Goal: Task Accomplishment & Management: Use online tool/utility

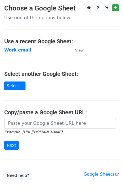
click at [22, 50] on strong "Work email" at bounding box center [17, 50] width 27 height 5
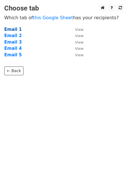
click at [13, 27] on strong "Email 1" at bounding box center [13, 29] width 18 height 5
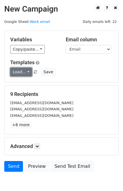
click at [21, 72] on link "Load..." at bounding box center [21, 72] width 22 height 9
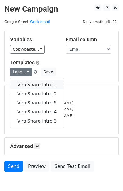
click at [28, 84] on link "ViralSnare Intro1" at bounding box center [36, 85] width 53 height 9
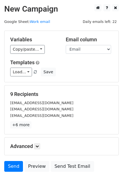
scroll to position [28, 0]
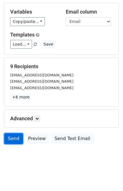
click at [7, 138] on link "Send" at bounding box center [13, 139] width 19 height 11
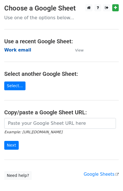
click at [14, 49] on strong "Work email" at bounding box center [17, 50] width 27 height 5
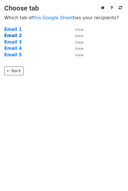
click at [18, 35] on strong "Email 2" at bounding box center [13, 35] width 18 height 5
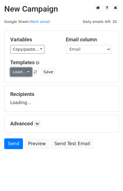
click at [19, 73] on link "Load..." at bounding box center [21, 72] width 22 height 9
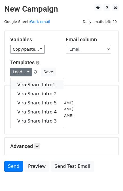
click at [30, 85] on link "ViralSnare Intro1" at bounding box center [36, 85] width 53 height 9
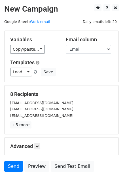
scroll to position [28, 0]
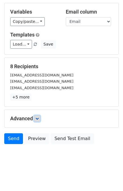
click at [38, 118] on icon at bounding box center [36, 118] width 3 height 3
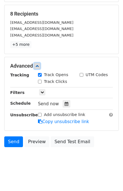
scroll to position [82, 0]
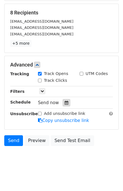
click at [65, 101] on icon at bounding box center [67, 103] width 4 height 4
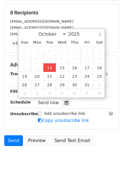
type input "[DATE] 14:39"
type input "02"
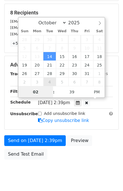
scroll to position [74, 0]
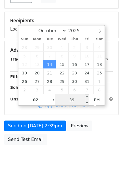
click at [71, 99] on input "39" at bounding box center [72, 99] width 35 height 11
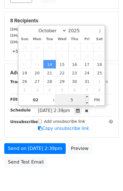
type input "55"
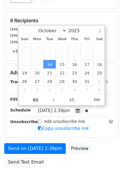
type input "2025-10-14 14:55"
click at [102, 157] on div "Send on Oct 14 at 2:39pm Preview Send Test Email" at bounding box center [61, 156] width 123 height 27
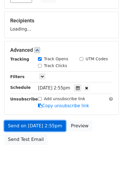
click at [29, 122] on link "Send on Oct 14 at 2:55pm" at bounding box center [35, 126] width 62 height 11
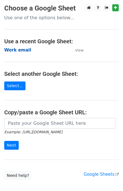
click at [15, 48] on strong "Work email" at bounding box center [17, 50] width 27 height 5
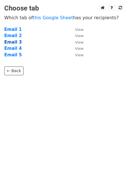
click at [14, 41] on strong "Email 3" at bounding box center [13, 42] width 18 height 5
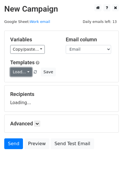
click at [22, 71] on link "Load..." at bounding box center [21, 72] width 22 height 9
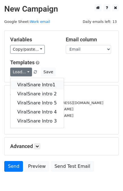
click at [30, 81] on link "ViralSnare Intro1" at bounding box center [36, 85] width 53 height 9
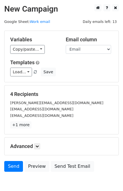
scroll to position [28, 0]
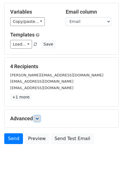
click at [40, 118] on link at bounding box center [37, 119] width 6 height 6
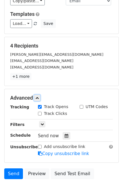
scroll to position [49, 0]
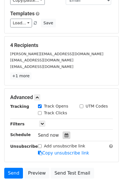
click at [63, 137] on div at bounding box center [67, 135] width 8 height 7
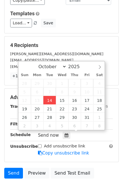
type input "[DATE] 14:39"
type input "02"
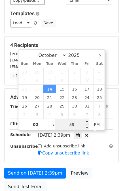
click at [78, 126] on input "39" at bounding box center [72, 124] width 35 height 11
type input "59"
type input "[DATE] 14:59"
click at [97, 163] on form "Variables Copy/paste... {{Link}} {{Email}} {{Name}} {{Subject}} Email column Li…" at bounding box center [61, 89] width 115 height 214
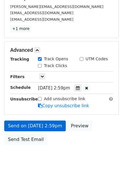
scroll to position [74, 0]
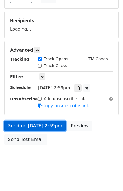
click at [45, 128] on link "Send on [DATE] 2:59pm" at bounding box center [35, 126] width 62 height 11
